Goal: Answer question/provide support: Share knowledge or assist other users

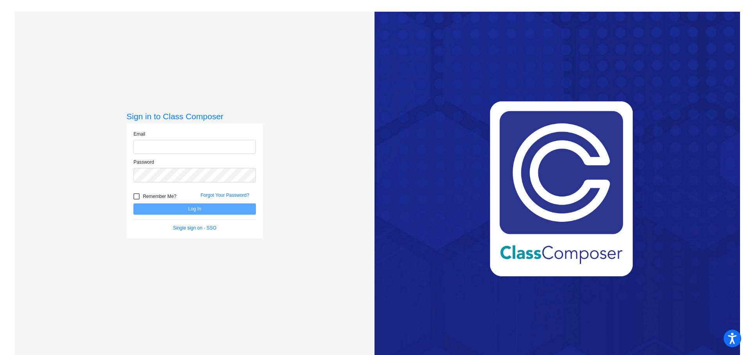
type input "[EMAIL_ADDRESS][DOMAIN_NAME]"
click at [200, 210] on button "Log In" at bounding box center [194, 209] width 122 height 11
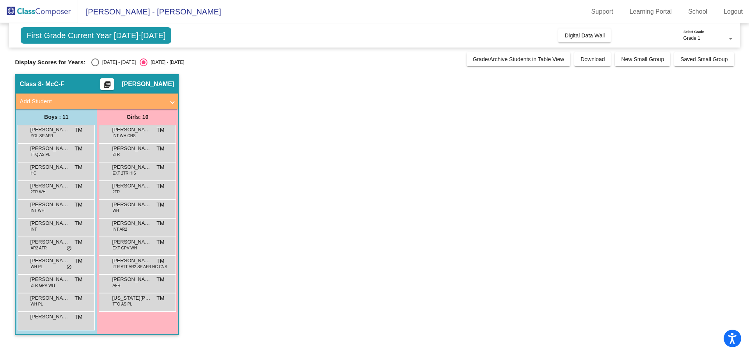
click at [95, 63] on div "Select an option" at bounding box center [95, 62] width 8 height 8
click at [95, 66] on input "[DATE] - [DATE]" at bounding box center [95, 66] width 0 height 0
radio input "true"
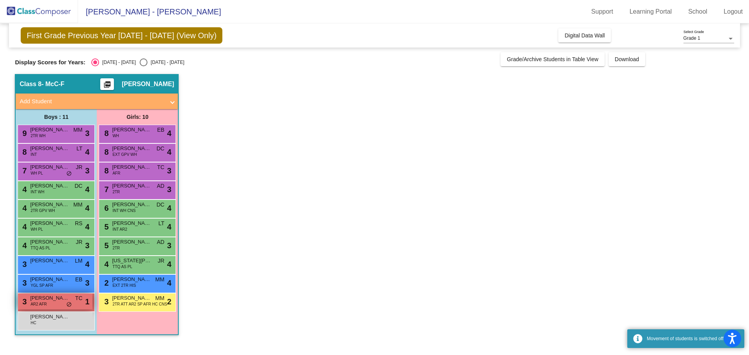
click at [41, 303] on span "AR2 AFR" at bounding box center [38, 304] width 16 height 6
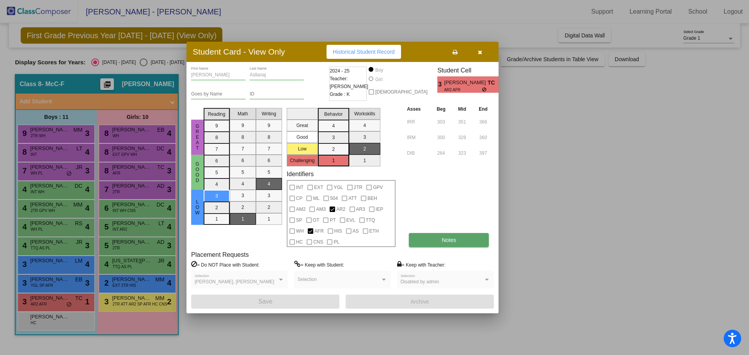
click at [439, 243] on button "Notes" at bounding box center [449, 240] width 80 height 14
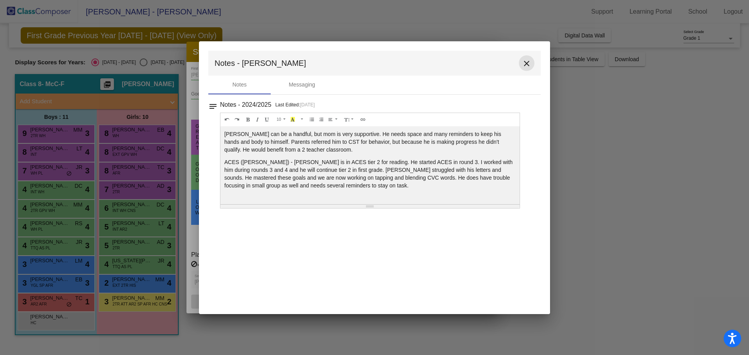
click at [526, 62] on mat-icon "close" at bounding box center [526, 63] width 9 height 9
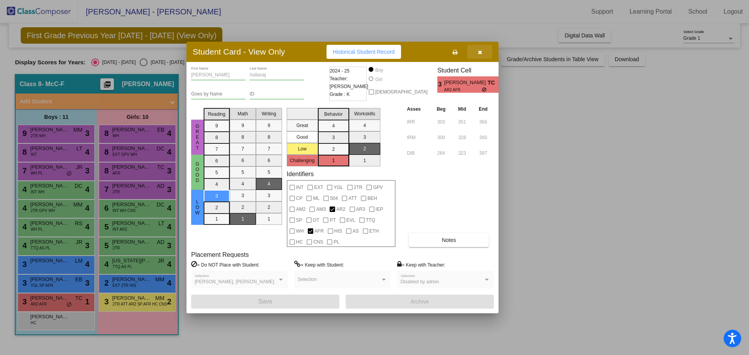
click at [477, 51] on button "button" at bounding box center [479, 52] width 25 height 14
